Goal: Task Accomplishment & Management: Manage account settings

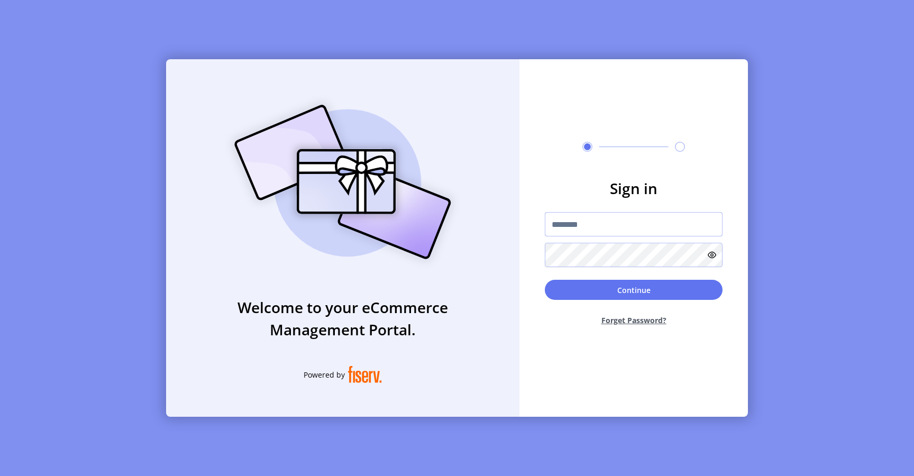
click at [589, 215] on input "text" at bounding box center [634, 224] width 178 height 24
type input "**********"
click at [566, 283] on button "Continue" at bounding box center [634, 290] width 178 height 20
